Goal: Entertainment & Leisure: Consume media (video, audio)

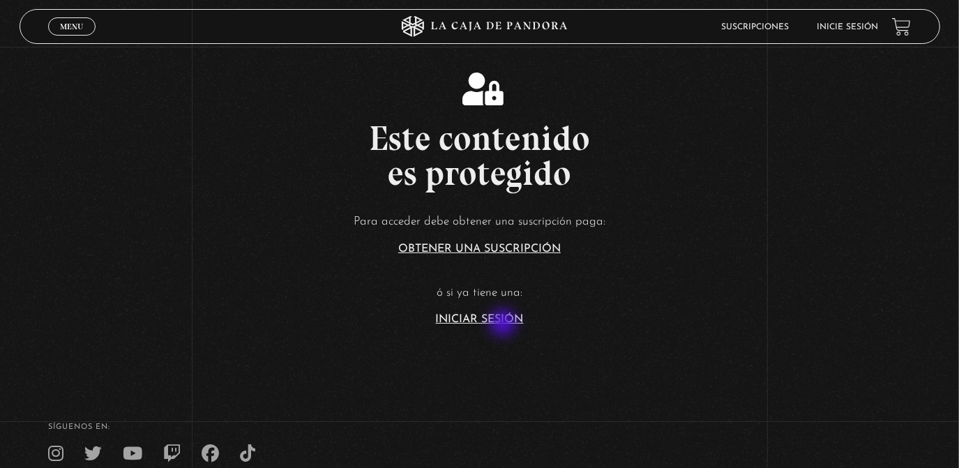
click at [504, 324] on link "Iniciar Sesión" at bounding box center [480, 319] width 88 height 11
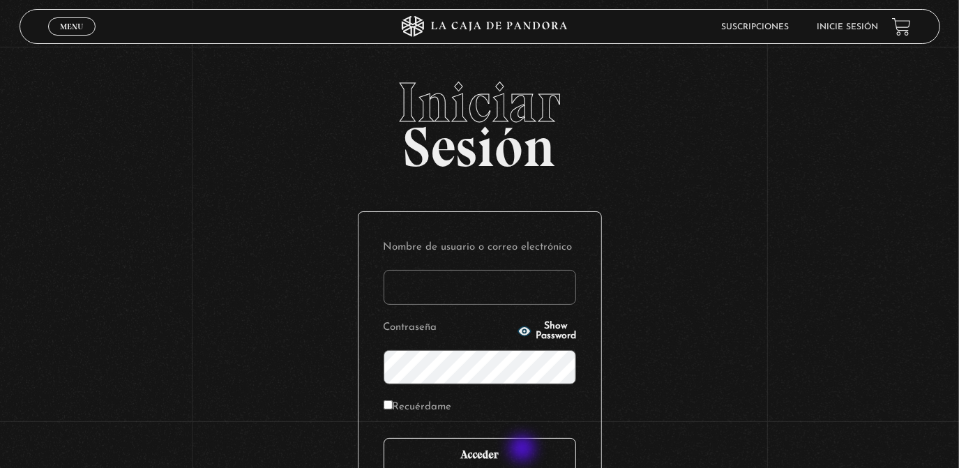
type input "[EMAIL_ADDRESS][DOMAIN_NAME]"
click at [524, 450] on input "Acceder" at bounding box center [479, 455] width 192 height 35
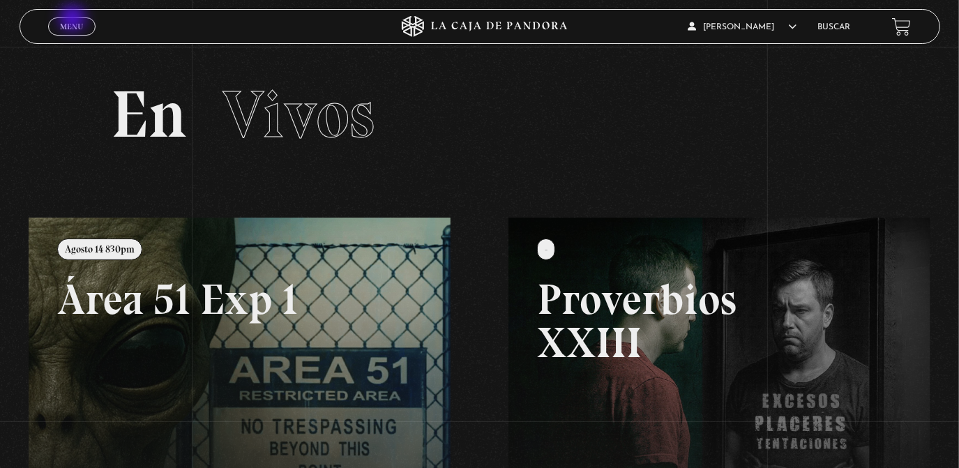
click at [74, 19] on link "Menu Cerrar" at bounding box center [71, 26] width 47 height 18
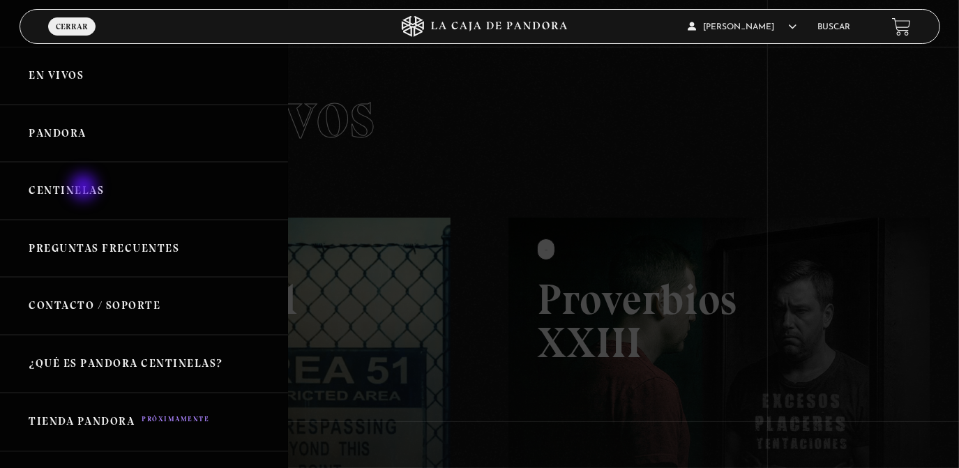
click at [85, 188] on link "Centinelas" at bounding box center [144, 191] width 288 height 58
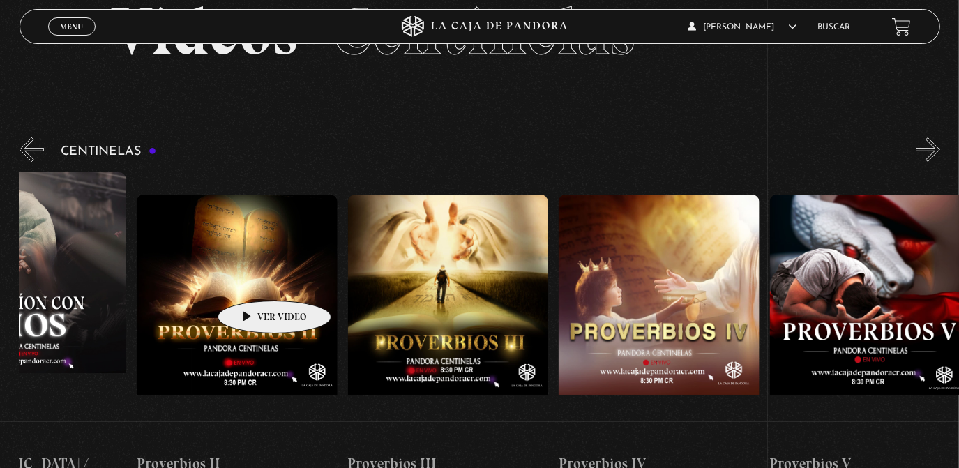
scroll to position [0, 734]
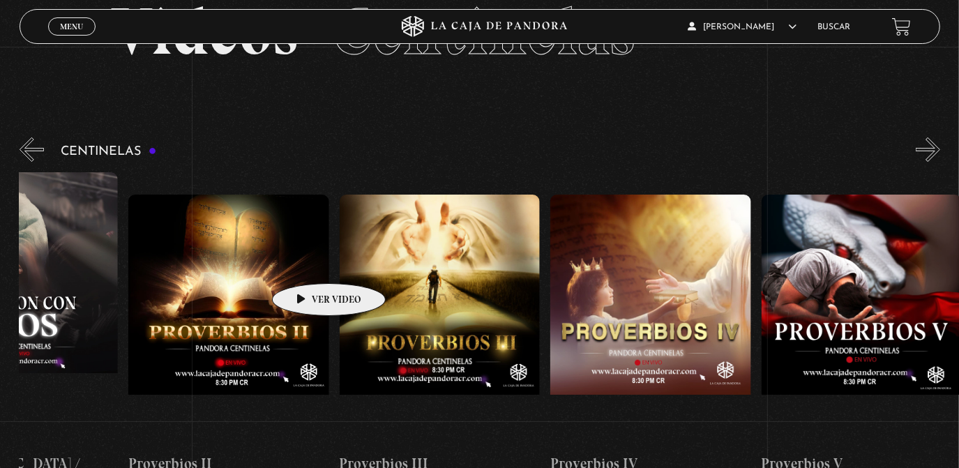
click at [307, 262] on figure at bounding box center [228, 320] width 200 height 251
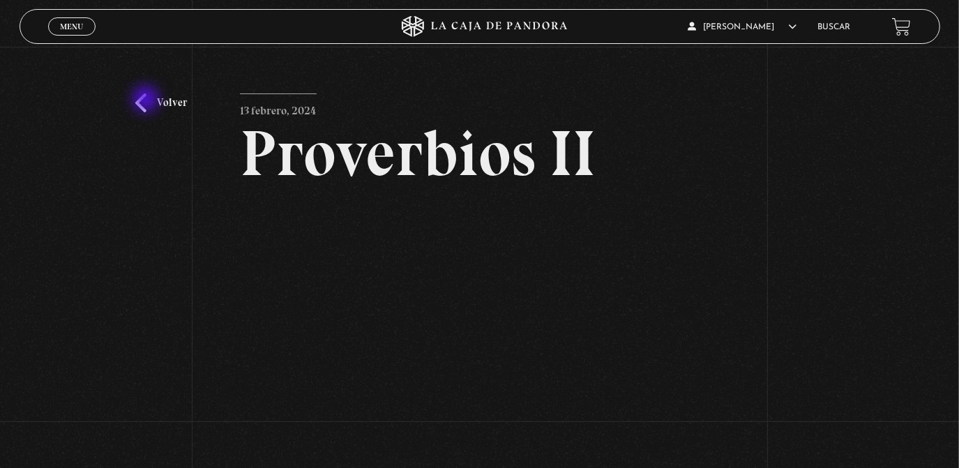
click at [147, 100] on link "Volver" at bounding box center [161, 102] width 52 height 19
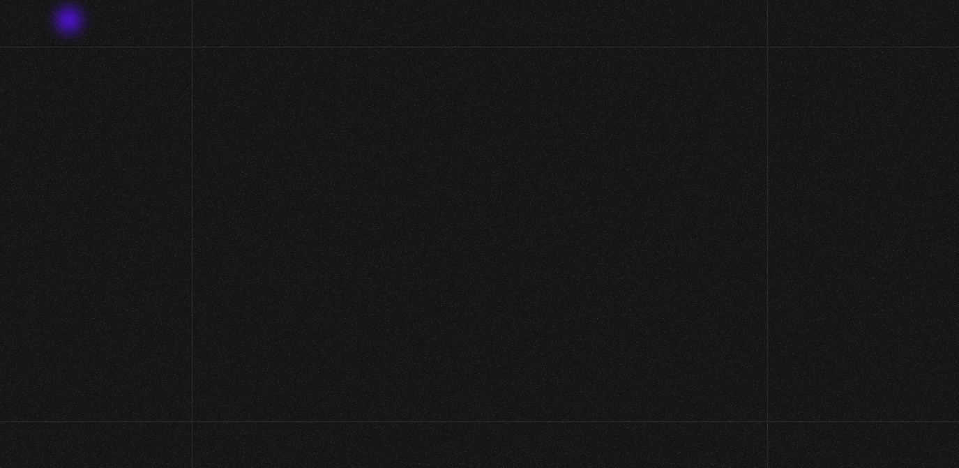
scroll to position [87, 0]
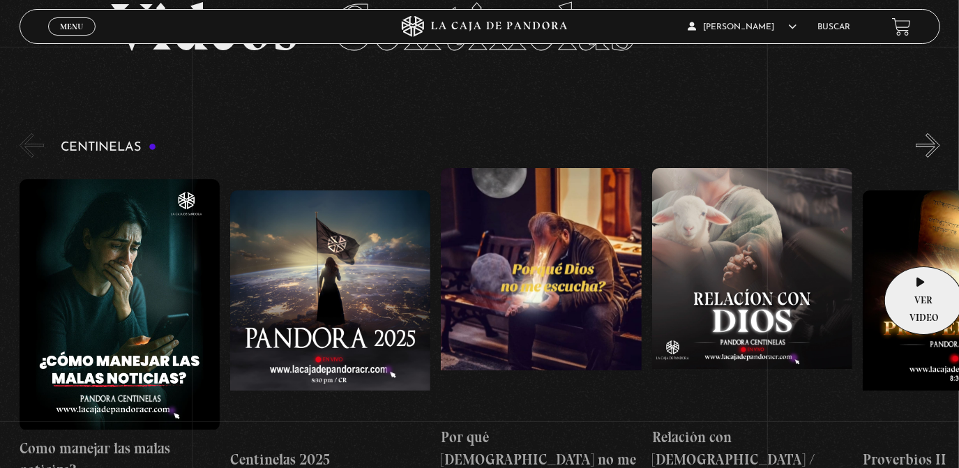
click at [919, 245] on figure at bounding box center [962, 315] width 200 height 251
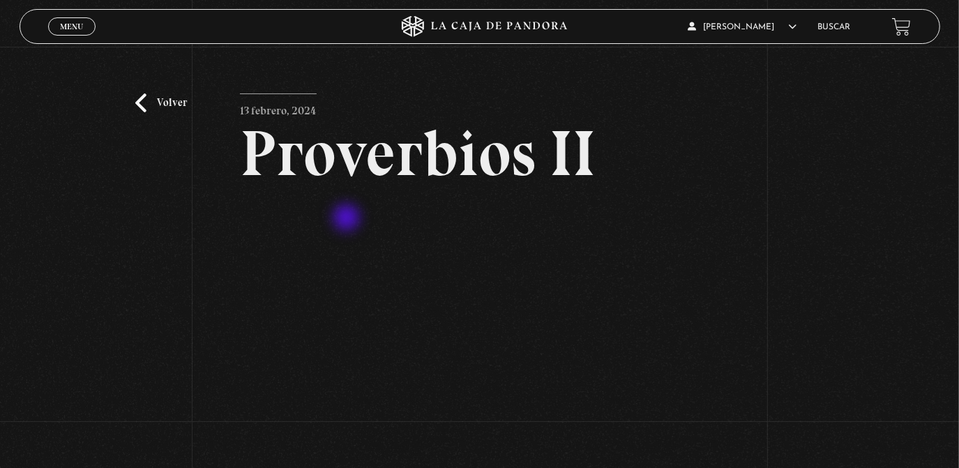
click at [77, 31] on span "Menu" at bounding box center [71, 26] width 23 height 8
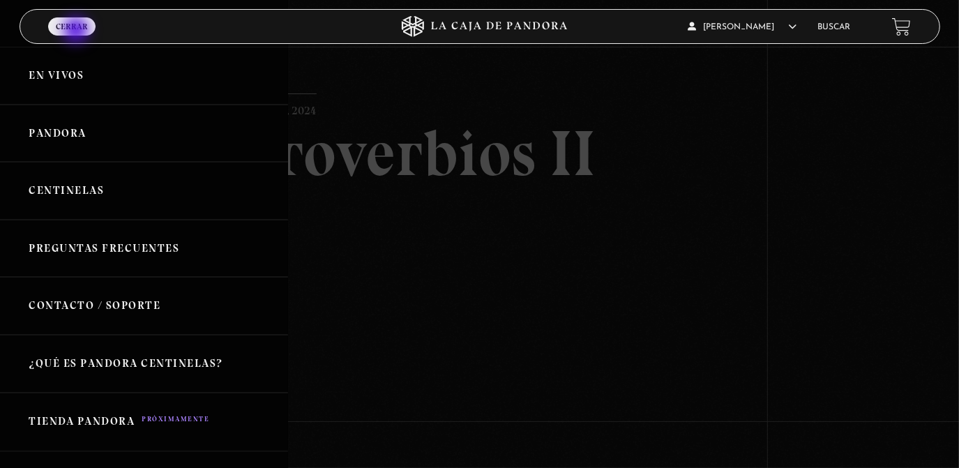
click at [136, 195] on link "Centinelas" at bounding box center [144, 191] width 288 height 58
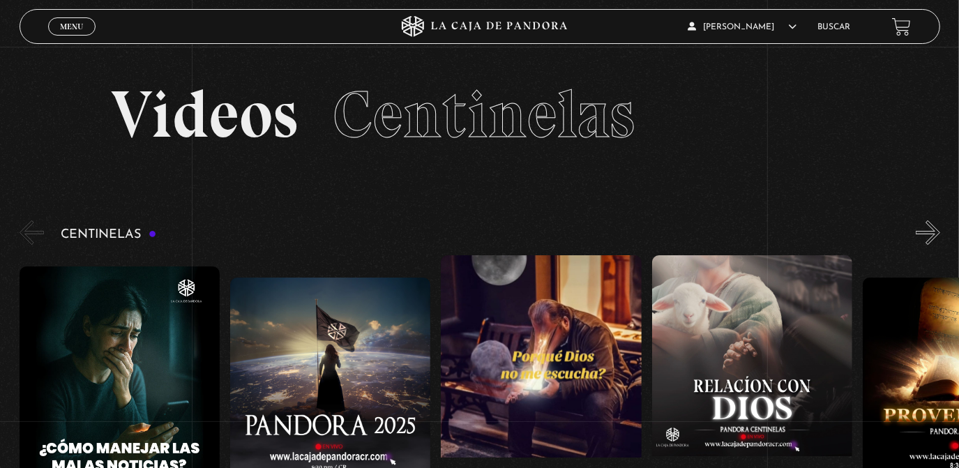
click at [938, 353] on figure at bounding box center [962, 402] width 200 height 251
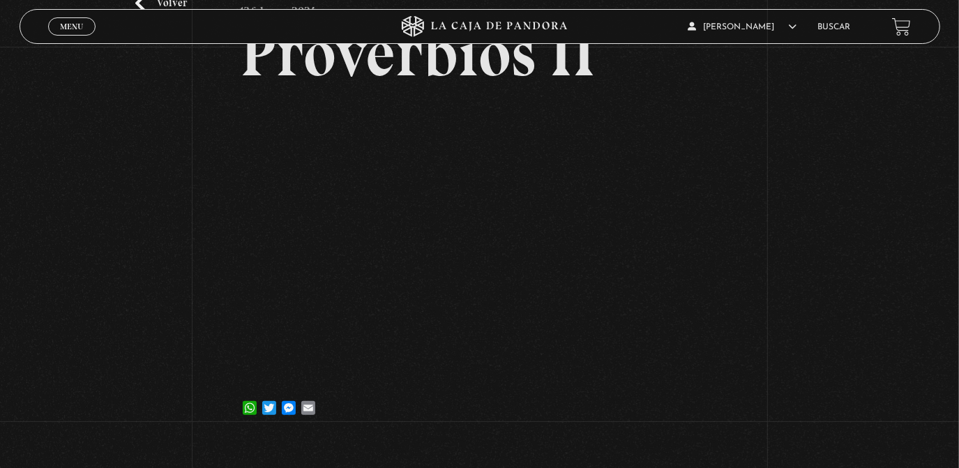
scroll to position [107, 0]
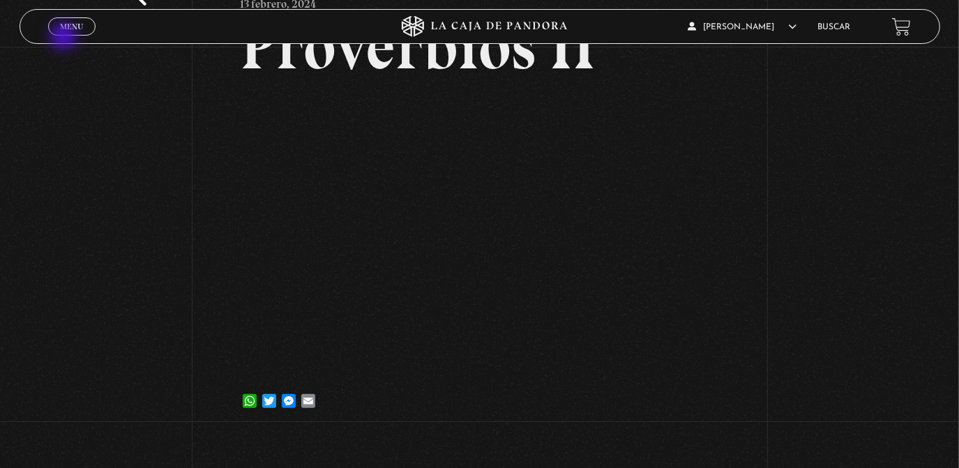
click at [65, 38] on div "Menu Cerrar" at bounding box center [192, 26] width 288 height 33
click at [78, 31] on span "Menu" at bounding box center [71, 26] width 23 height 8
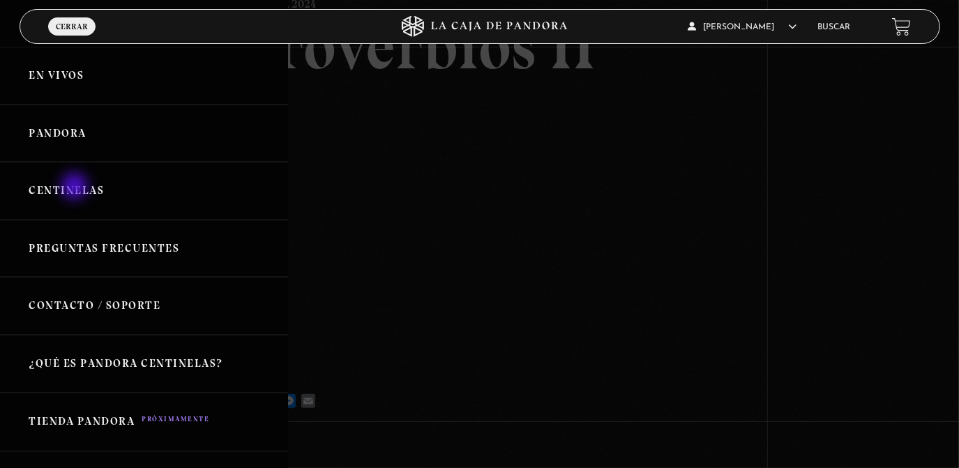
click at [76, 188] on link "Centinelas" at bounding box center [144, 191] width 288 height 58
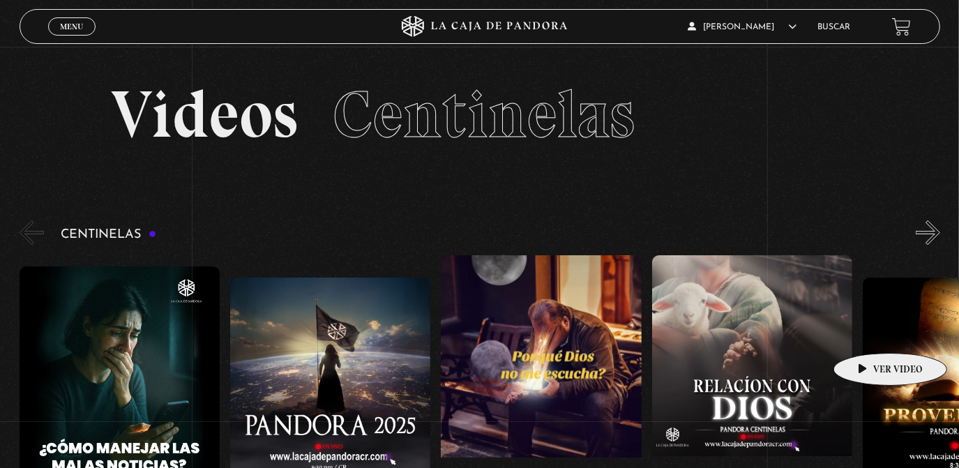
click at [868, 332] on figure at bounding box center [962, 402] width 200 height 251
